Goal: Navigation & Orientation: Find specific page/section

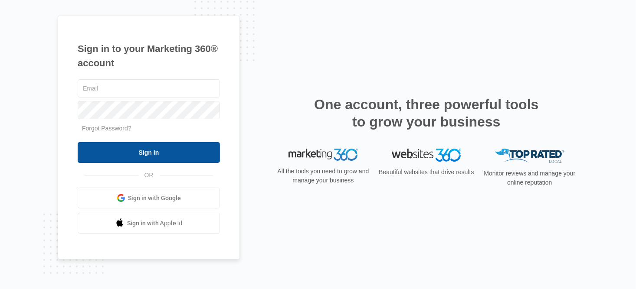
type input "[PERSON_NAME][EMAIL_ADDRESS][DOMAIN_NAME]"
click at [147, 157] on input "Sign In" at bounding box center [149, 152] width 142 height 21
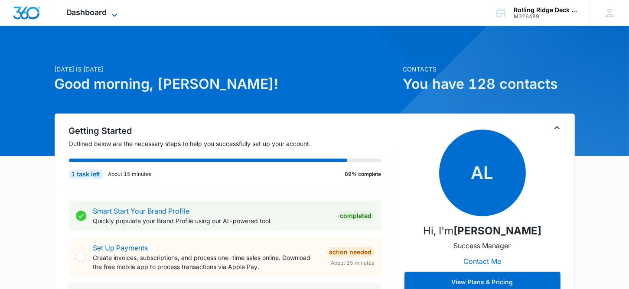
click at [113, 12] on icon at bounding box center [114, 15] width 10 height 10
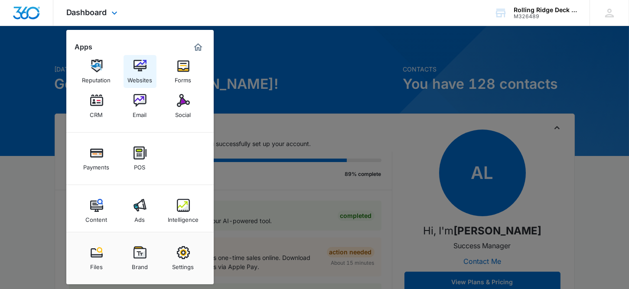
scroll to position [13, 0]
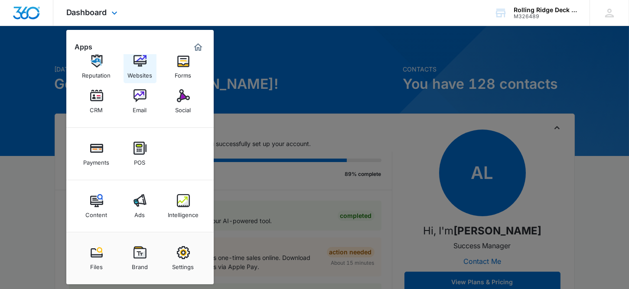
click at [141, 69] on div "Websites" at bounding box center [139, 73] width 25 height 11
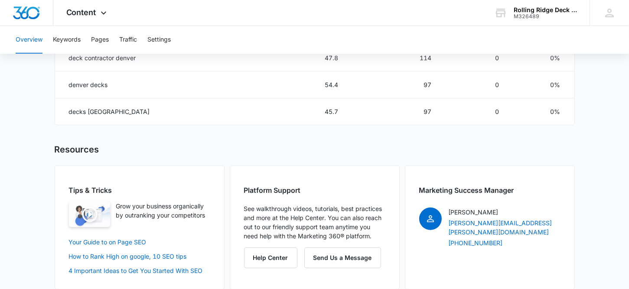
scroll to position [630, 0]
